Goal: Task Accomplishment & Management: Use online tool/utility

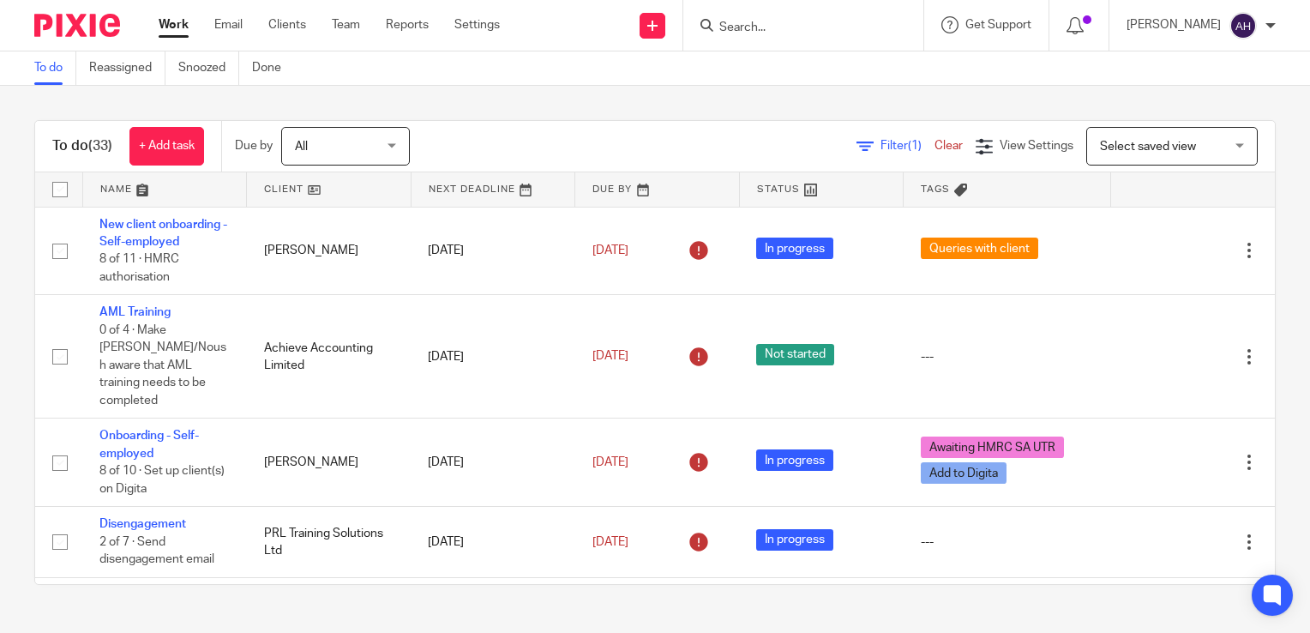
drag, startPoint x: 763, startPoint y: 23, endPoint x: 764, endPoint y: 15, distance: 8.6
click at [764, 21] on input "Search" at bounding box center [795, 28] width 154 height 15
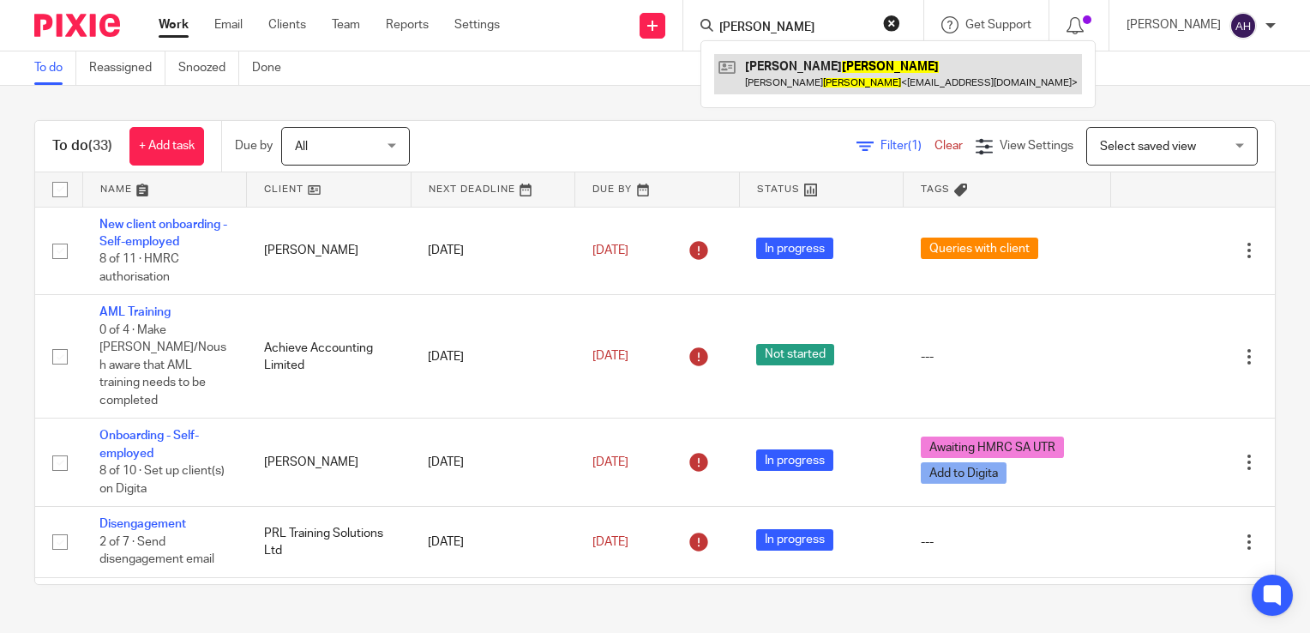
type input "melton"
click at [827, 69] on link at bounding box center [898, 73] width 368 height 39
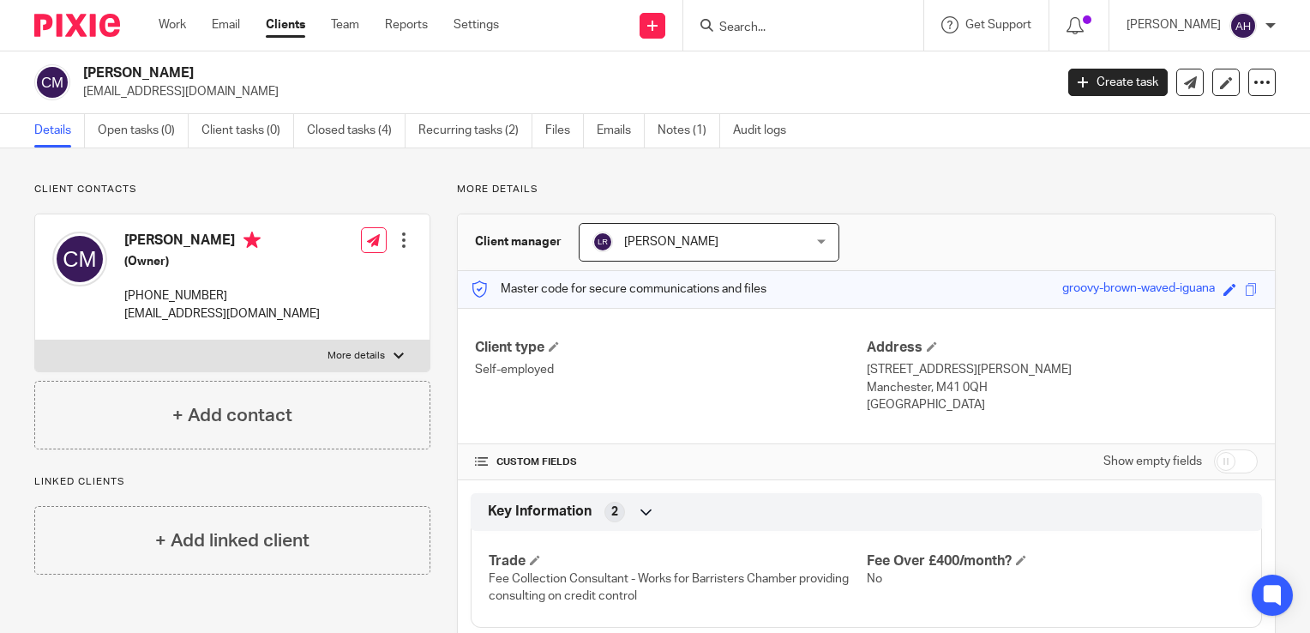
click at [772, 29] on input "Search" at bounding box center [795, 28] width 154 height 15
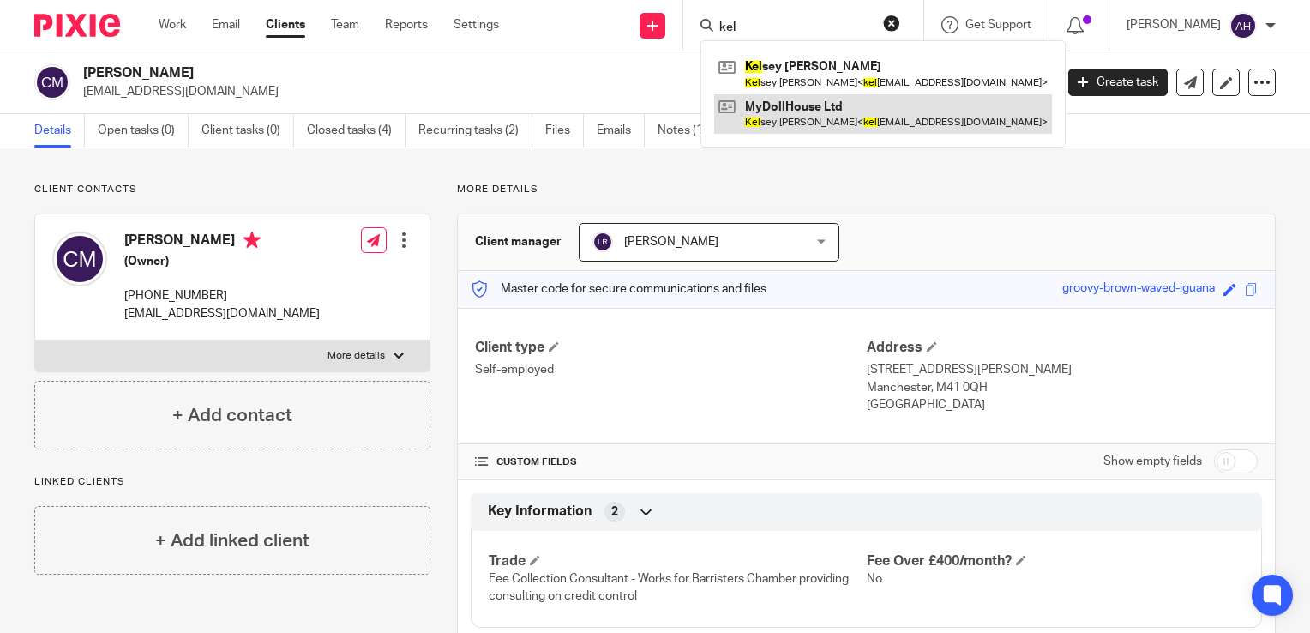
type input "kel"
click at [820, 115] on link at bounding box center [883, 113] width 338 height 39
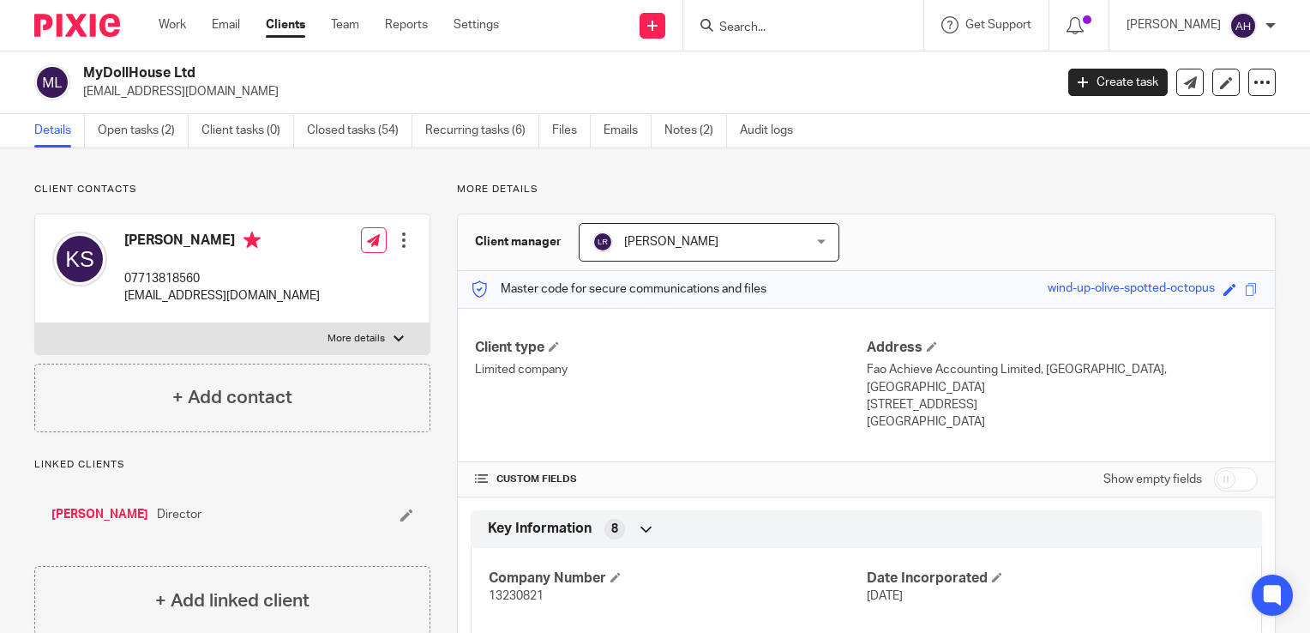
click at [394, 334] on div at bounding box center [399, 339] width 10 height 10
click at [35, 323] on input "More details" at bounding box center [34, 322] width 1 height 1
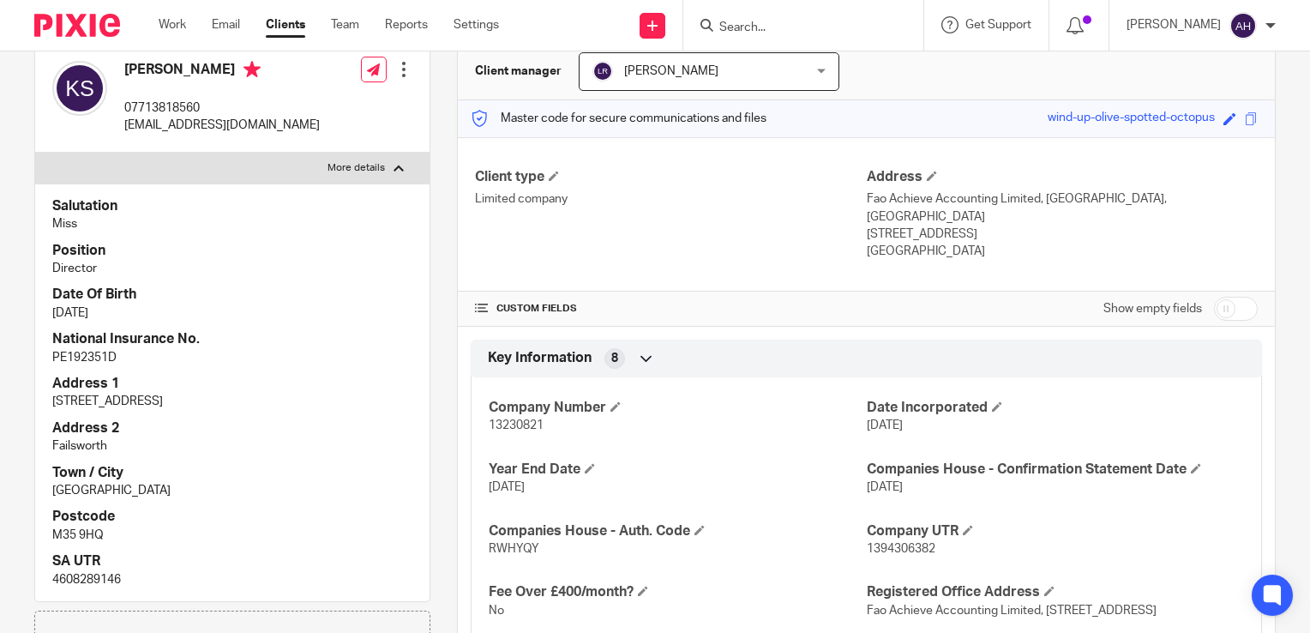
scroll to position [171, 0]
click at [394, 166] on div at bounding box center [399, 167] width 10 height 10
click at [35, 152] on input "More details" at bounding box center [34, 151] width 1 height 1
checkbox input "false"
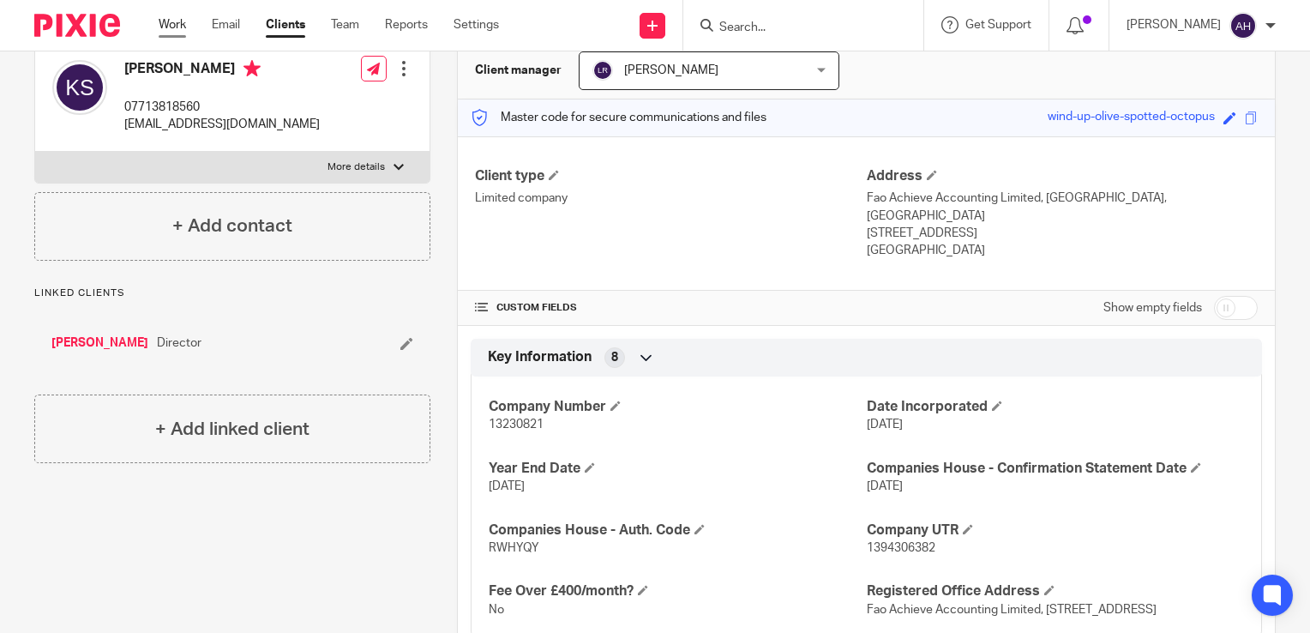
click at [176, 25] on link "Work" at bounding box center [172, 24] width 27 height 17
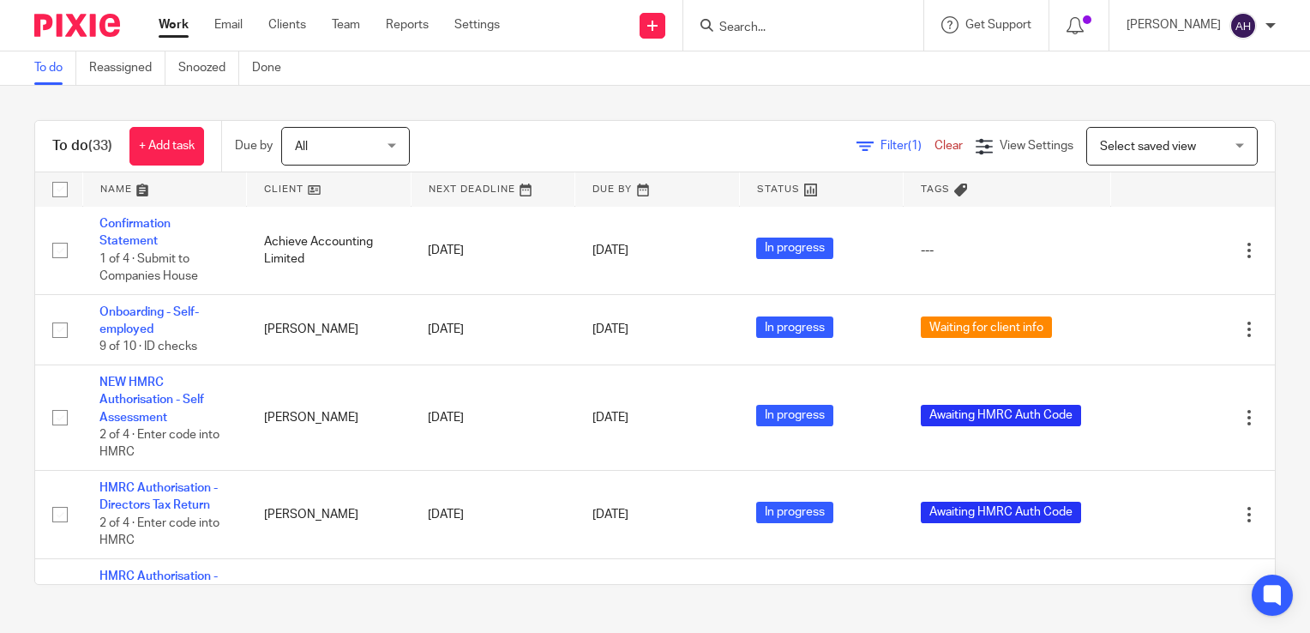
scroll to position [1200, 0]
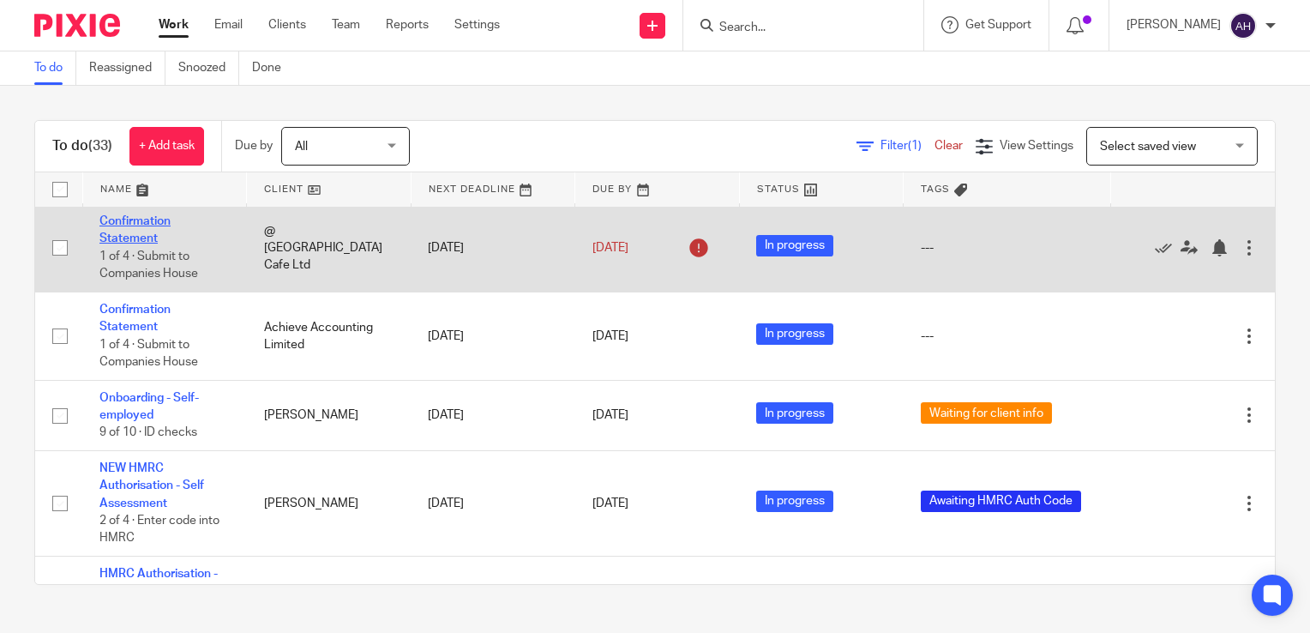
click at [151, 225] on link "Confirmation Statement" at bounding box center [134, 229] width 71 height 29
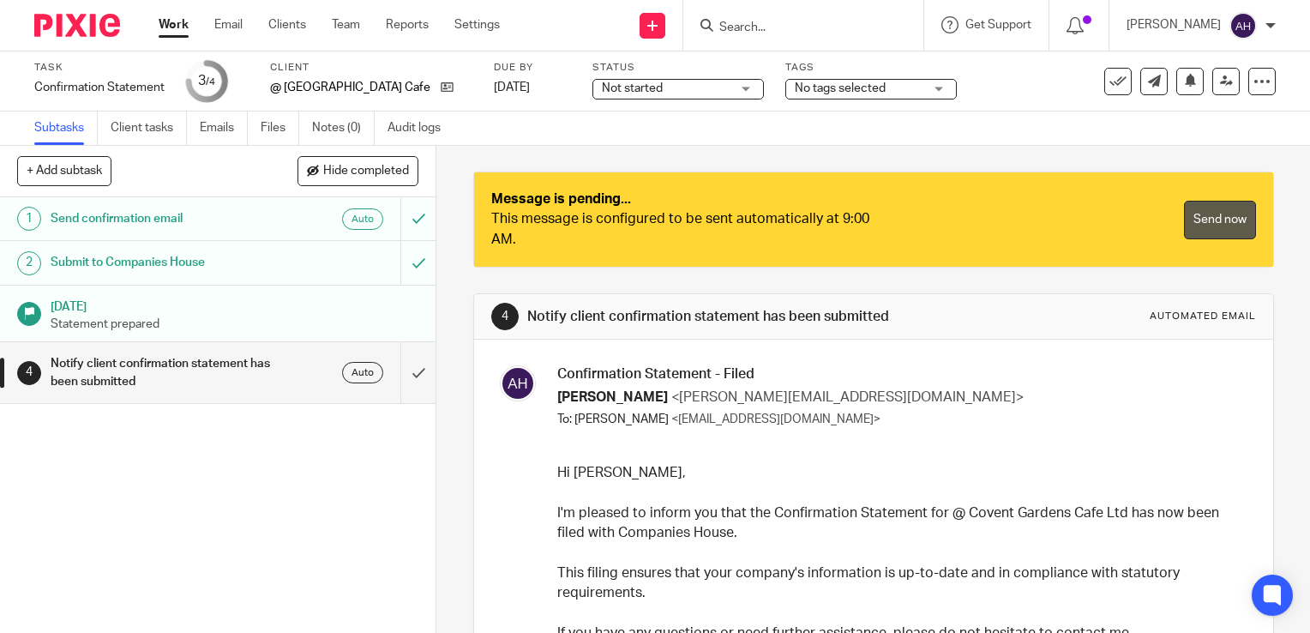
click at [1214, 216] on link "Send now" at bounding box center [1220, 220] width 72 height 39
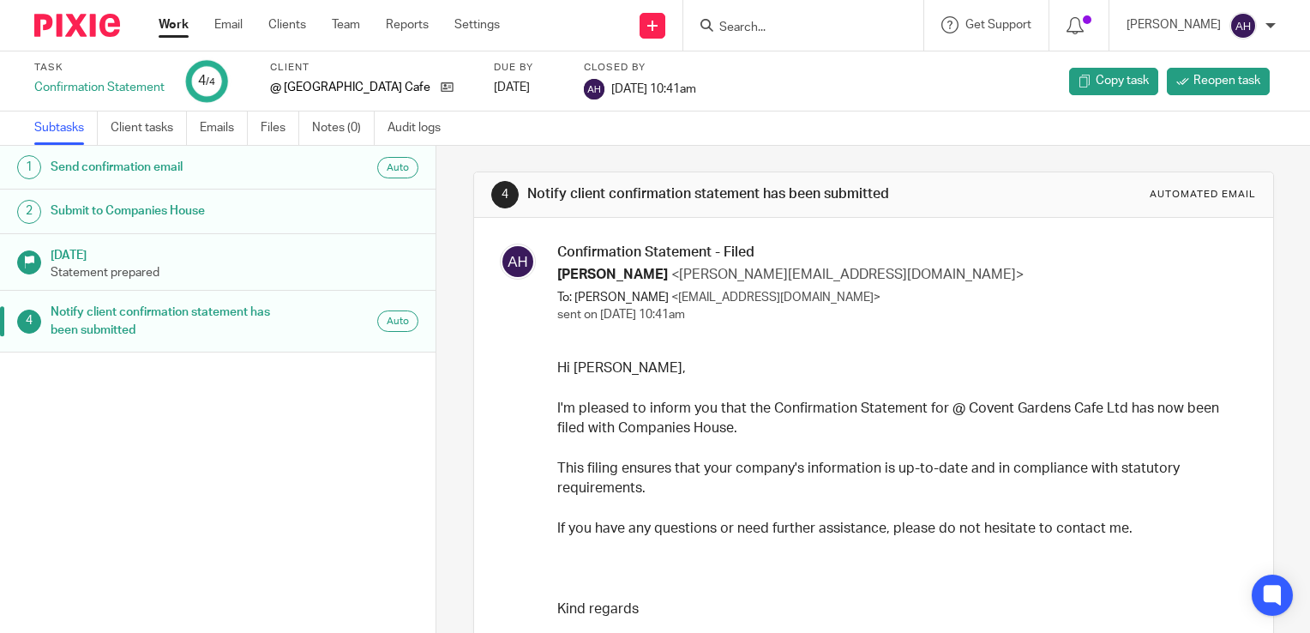
click at [169, 27] on link "Work" at bounding box center [174, 24] width 30 height 17
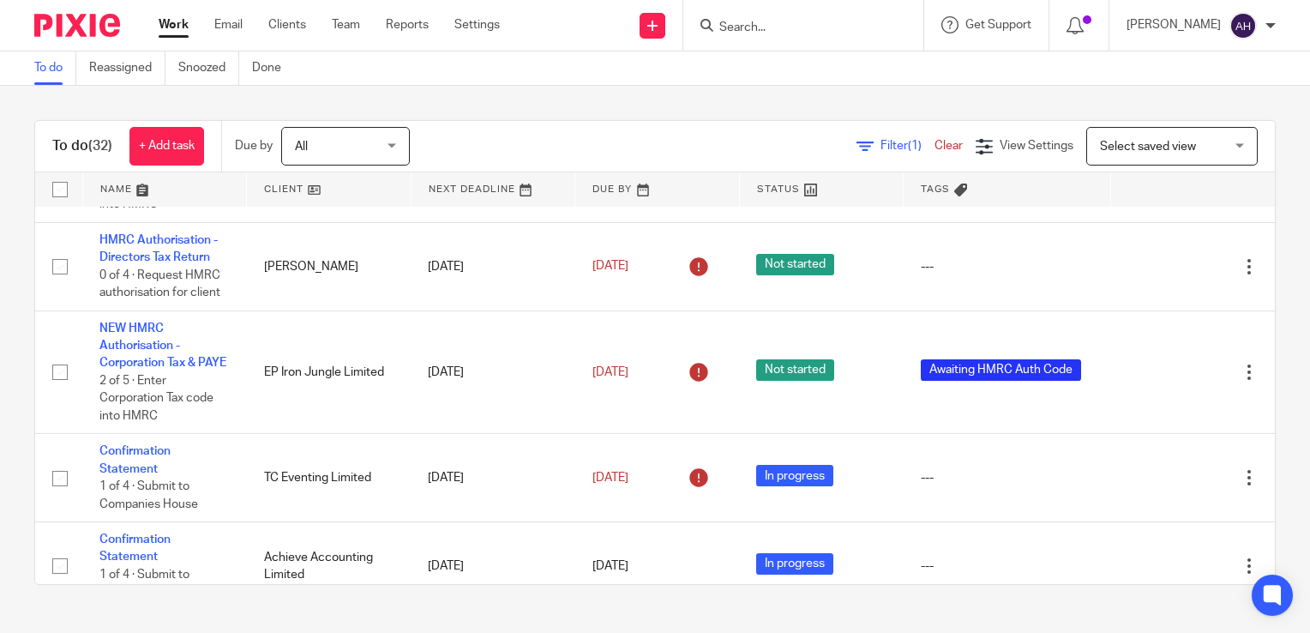
scroll to position [943, 0]
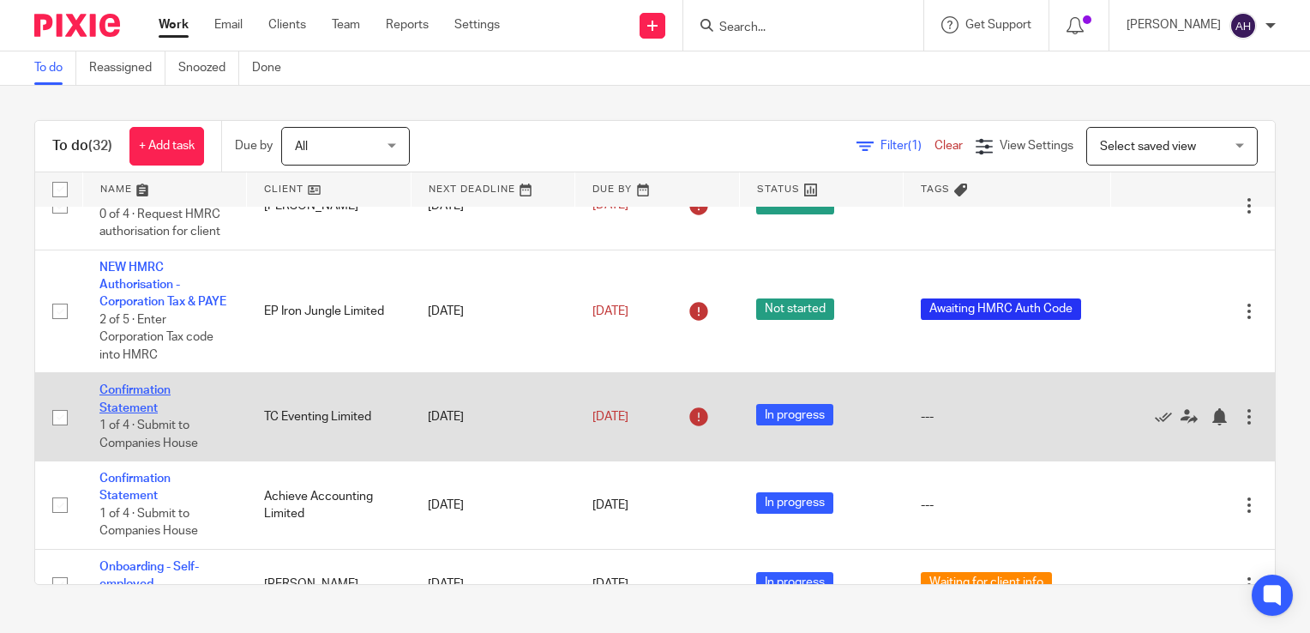
click at [135, 396] on link "Confirmation Statement" at bounding box center [134, 398] width 71 height 29
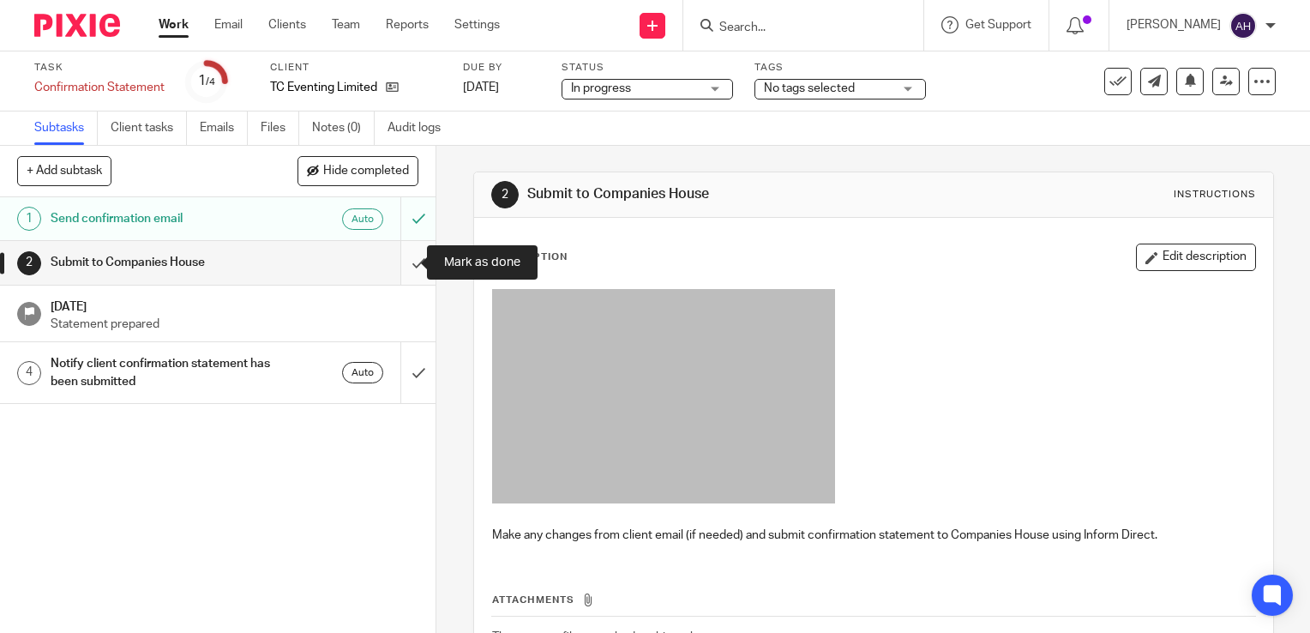
click at [402, 263] on input "submit" at bounding box center [218, 262] width 436 height 43
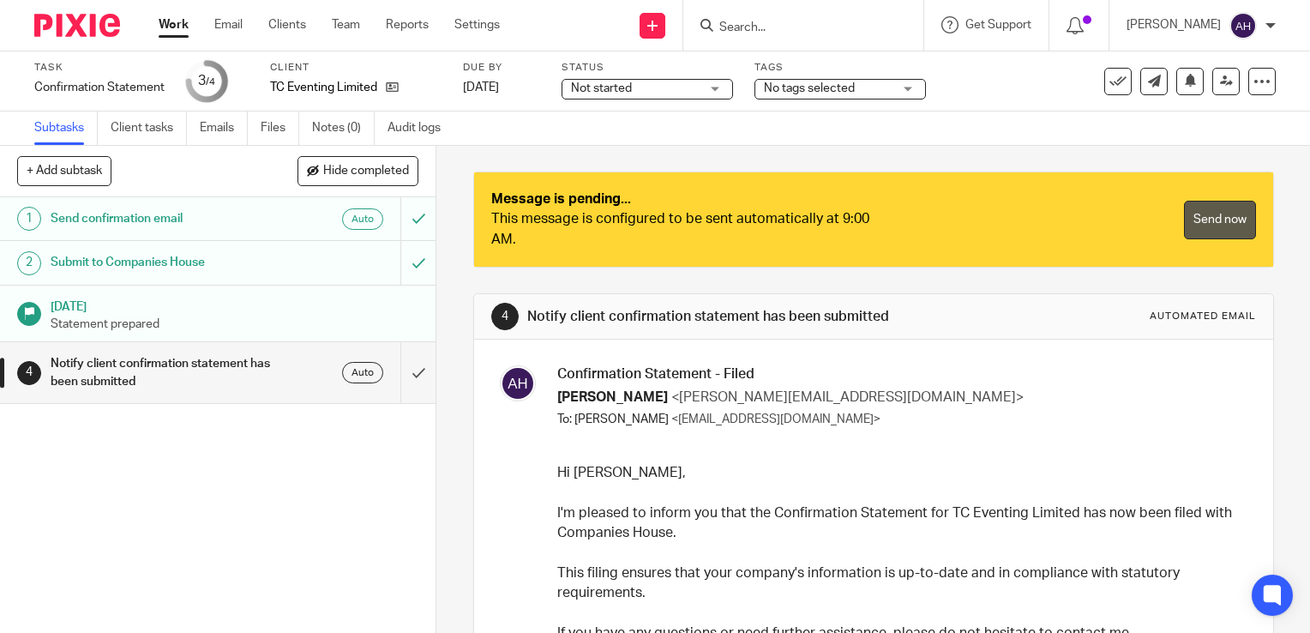
click at [1197, 225] on link "Send now" at bounding box center [1220, 220] width 72 height 39
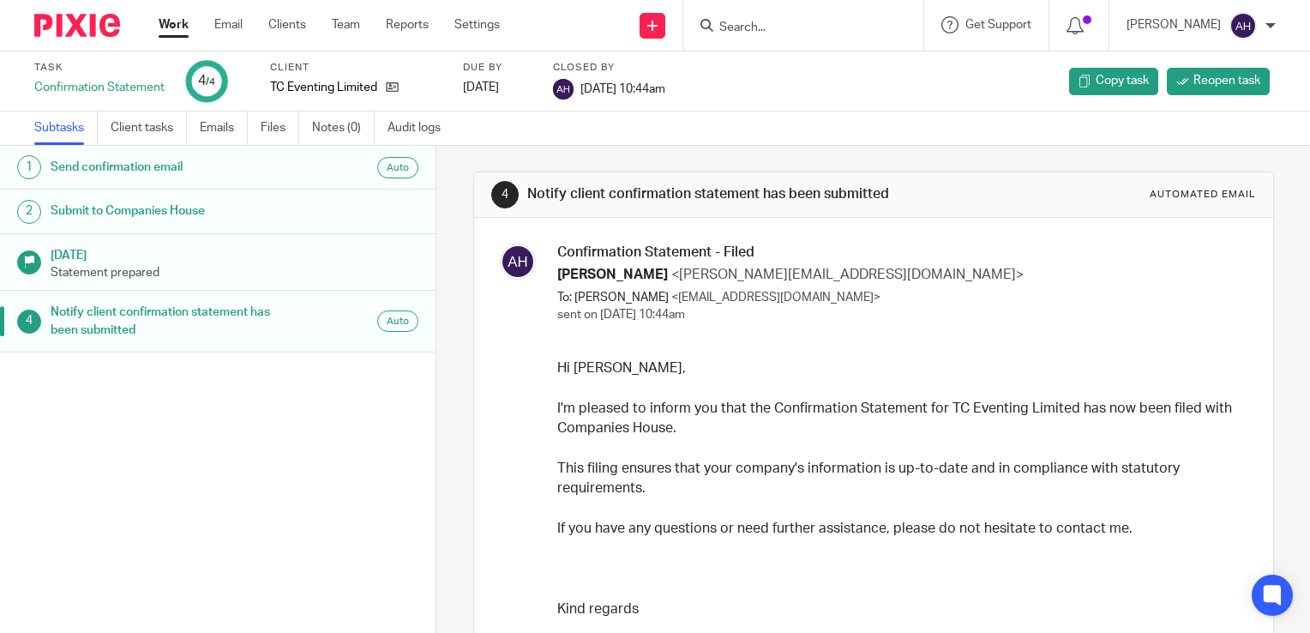
click at [173, 26] on link "Work" at bounding box center [174, 24] width 30 height 17
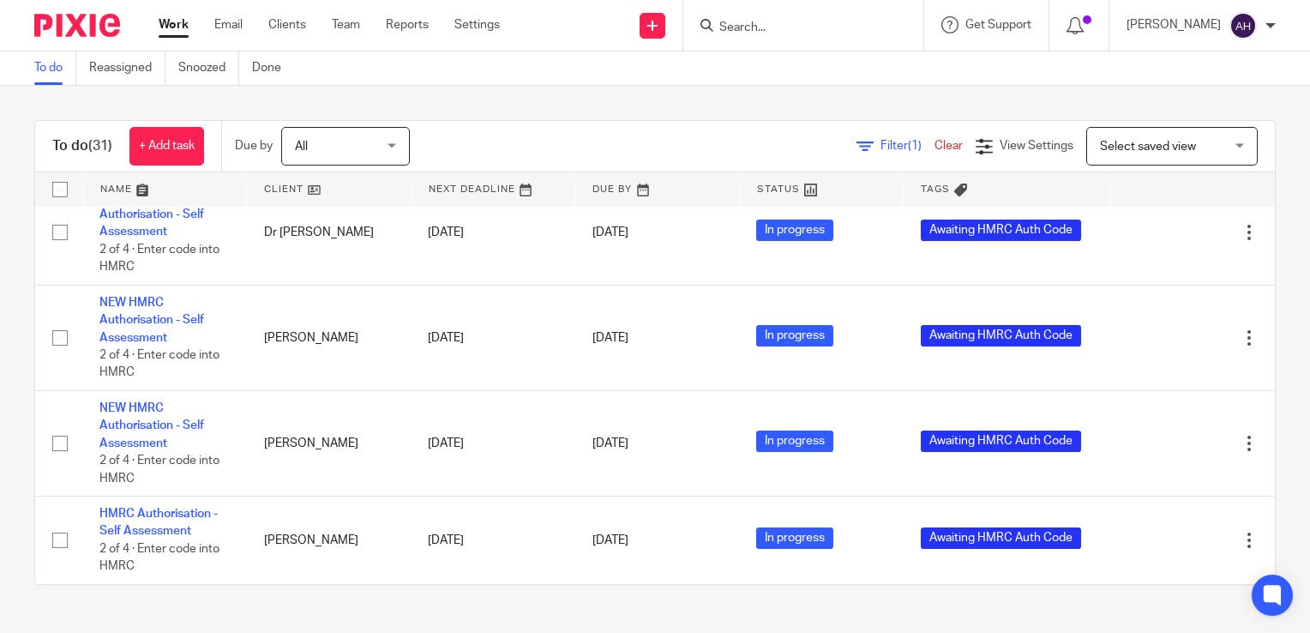
scroll to position [2860, 0]
click at [177, 28] on link "Work" at bounding box center [174, 24] width 30 height 17
